Goal: Transaction & Acquisition: Purchase product/service

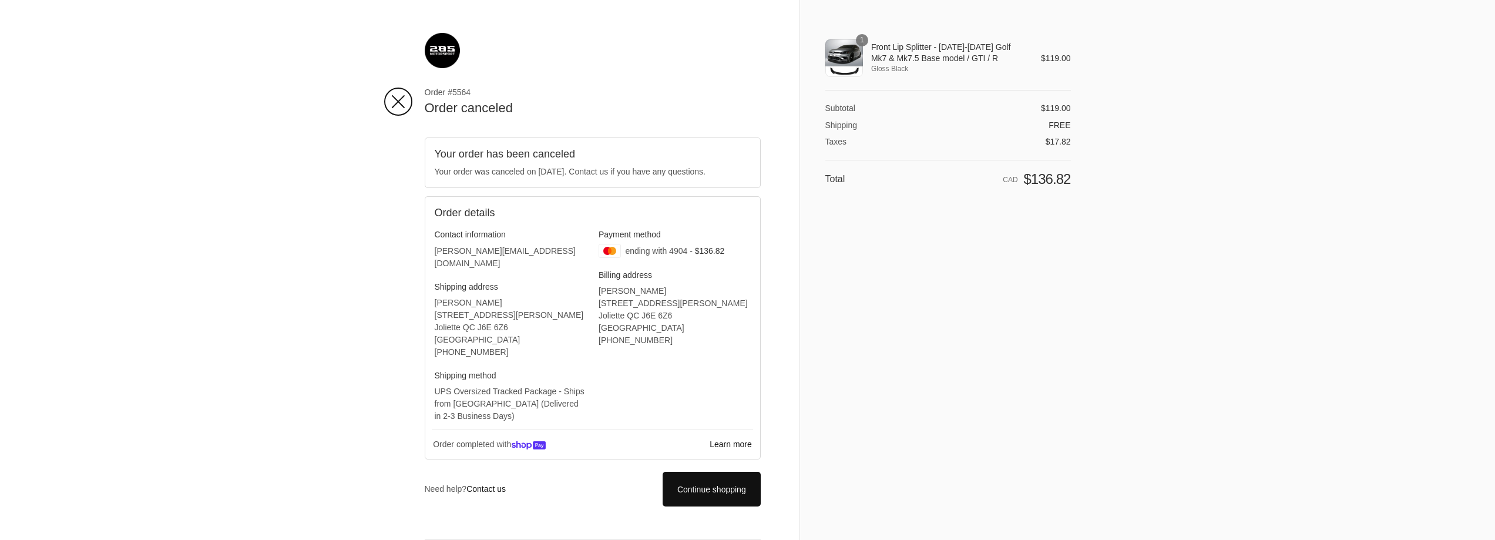
click at [442, 48] on img at bounding box center [442, 50] width 35 height 35
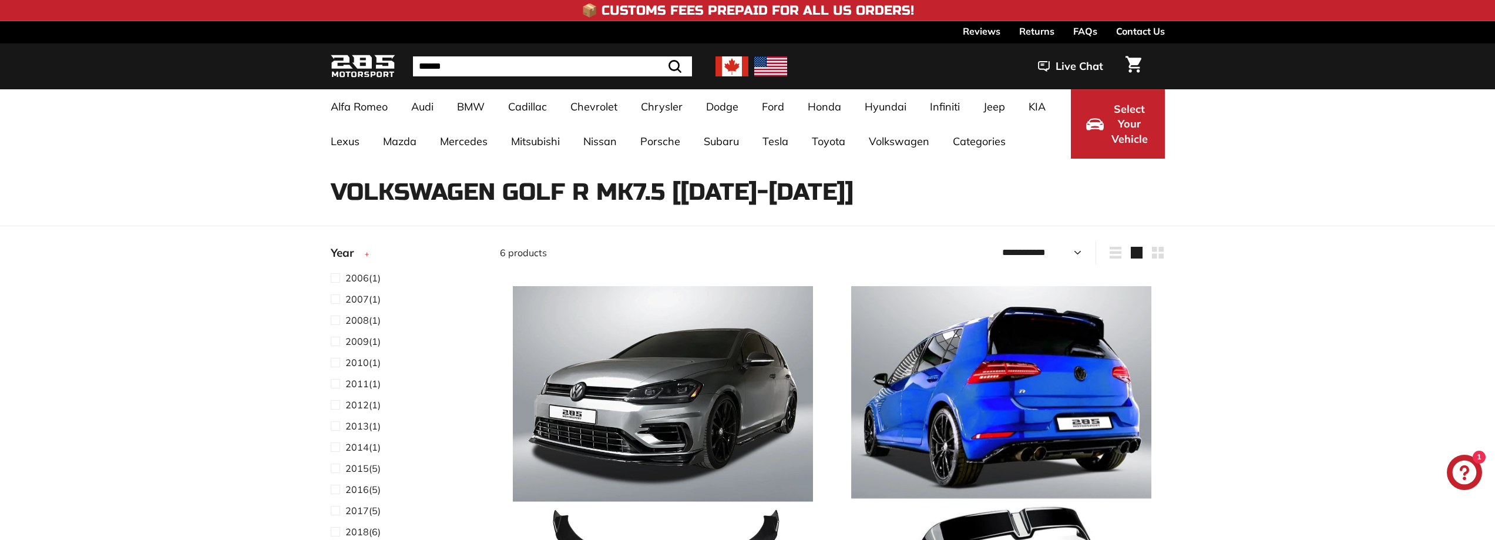
select select "**********"
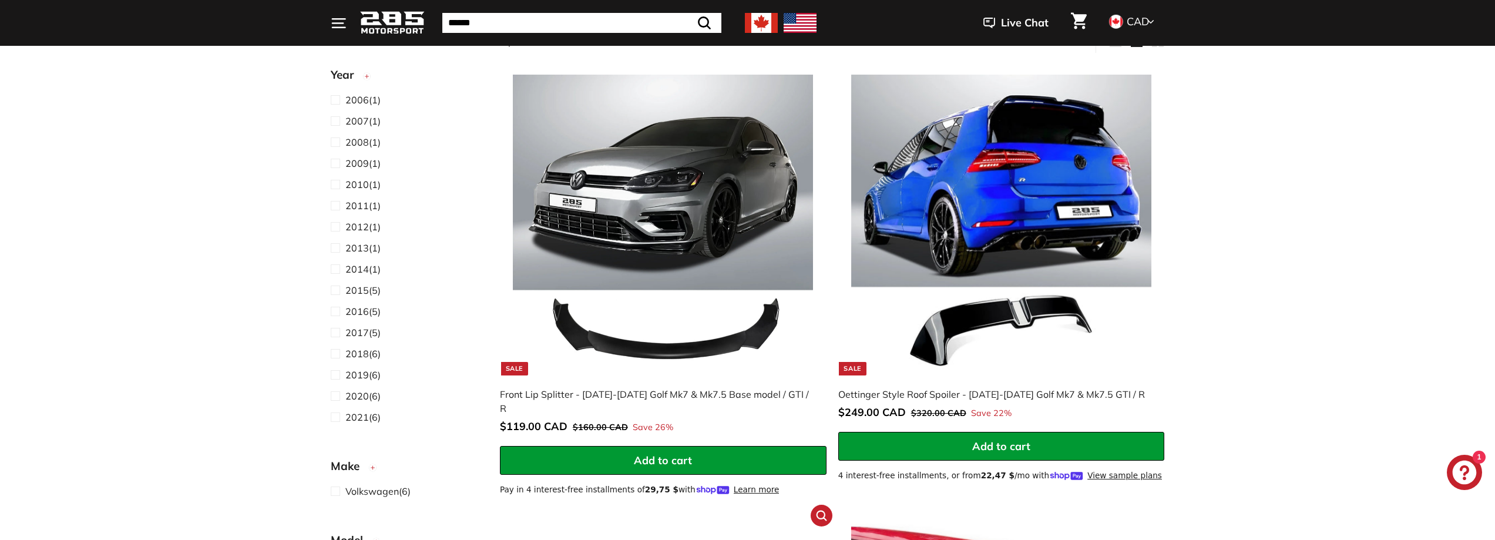
scroll to position [176, 0]
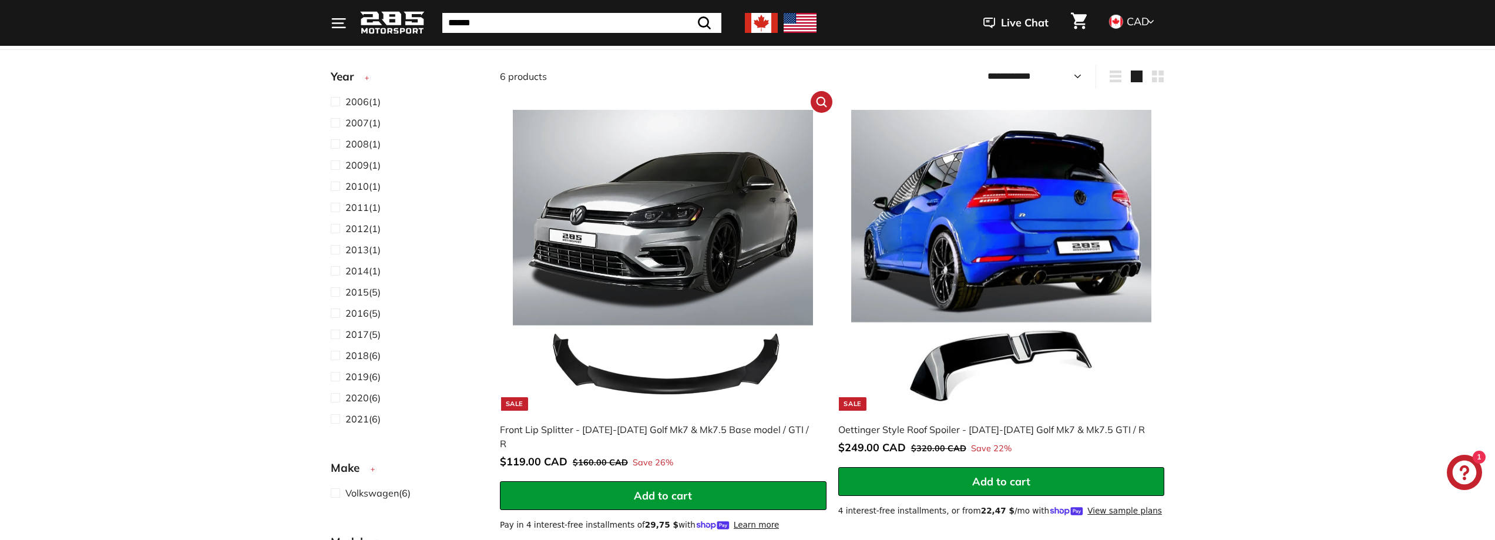
click at [706, 212] on img at bounding box center [663, 260] width 300 height 300
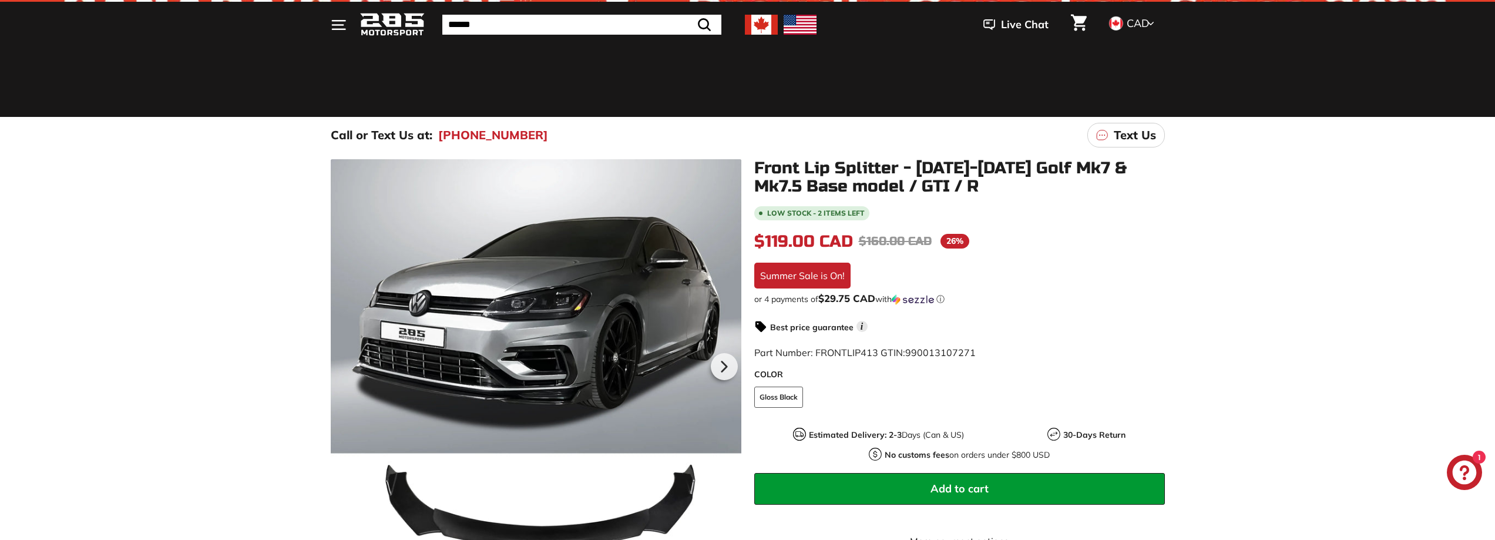
scroll to position [176, 0]
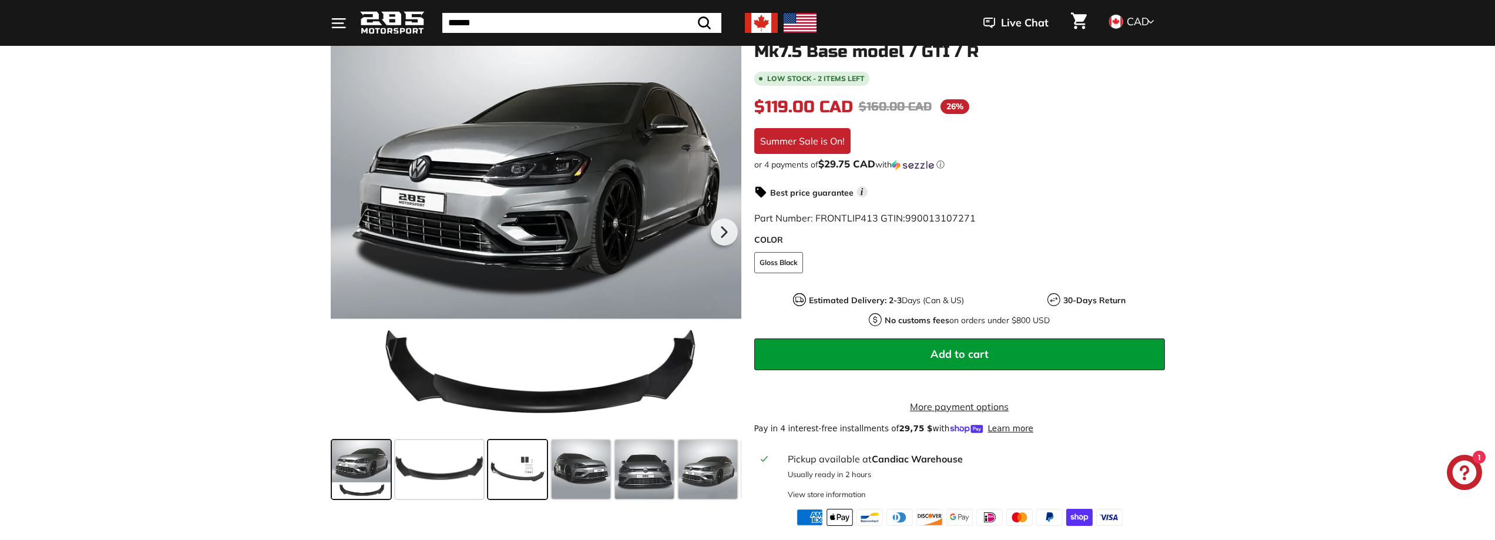
click at [532, 474] on span at bounding box center [517, 469] width 59 height 59
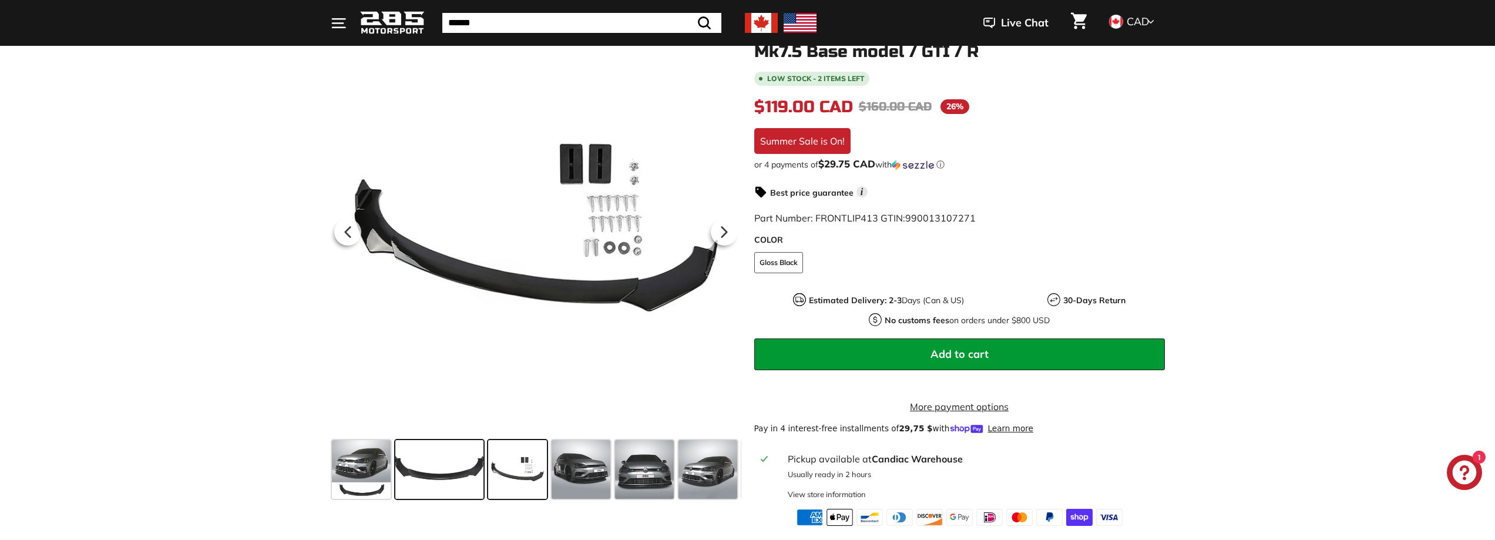
click at [471, 474] on span at bounding box center [439, 469] width 88 height 59
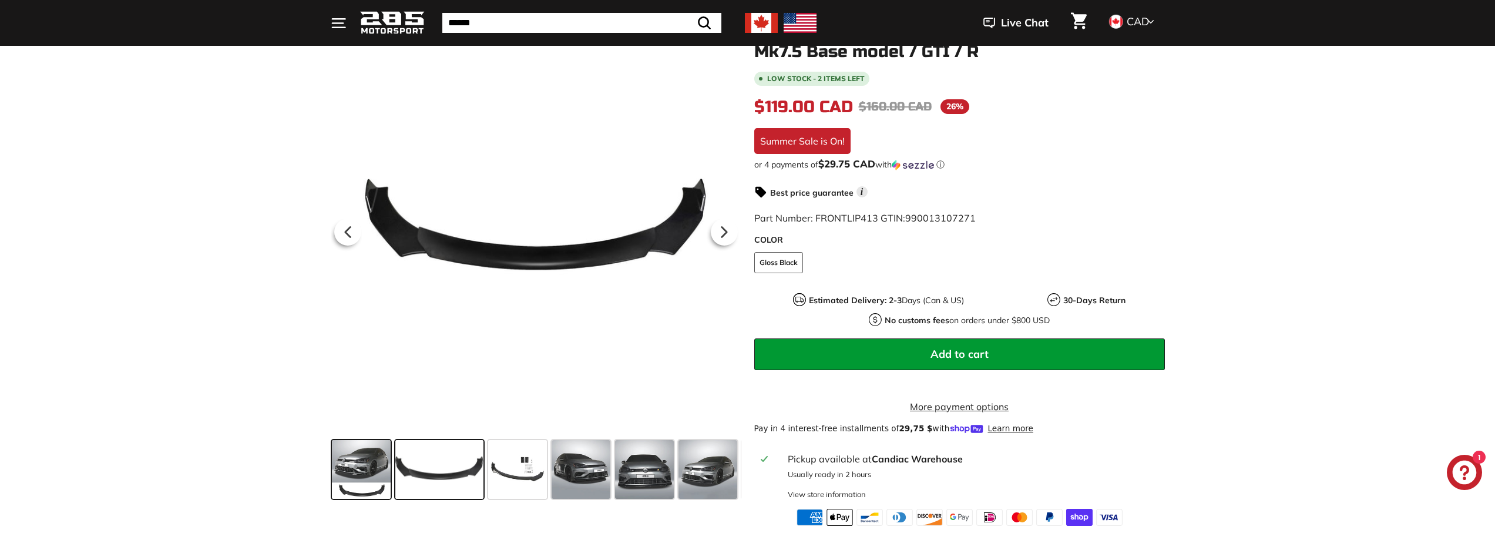
click at [374, 474] on span at bounding box center [361, 469] width 59 height 59
